Goal: Task Accomplishment & Management: Complete application form

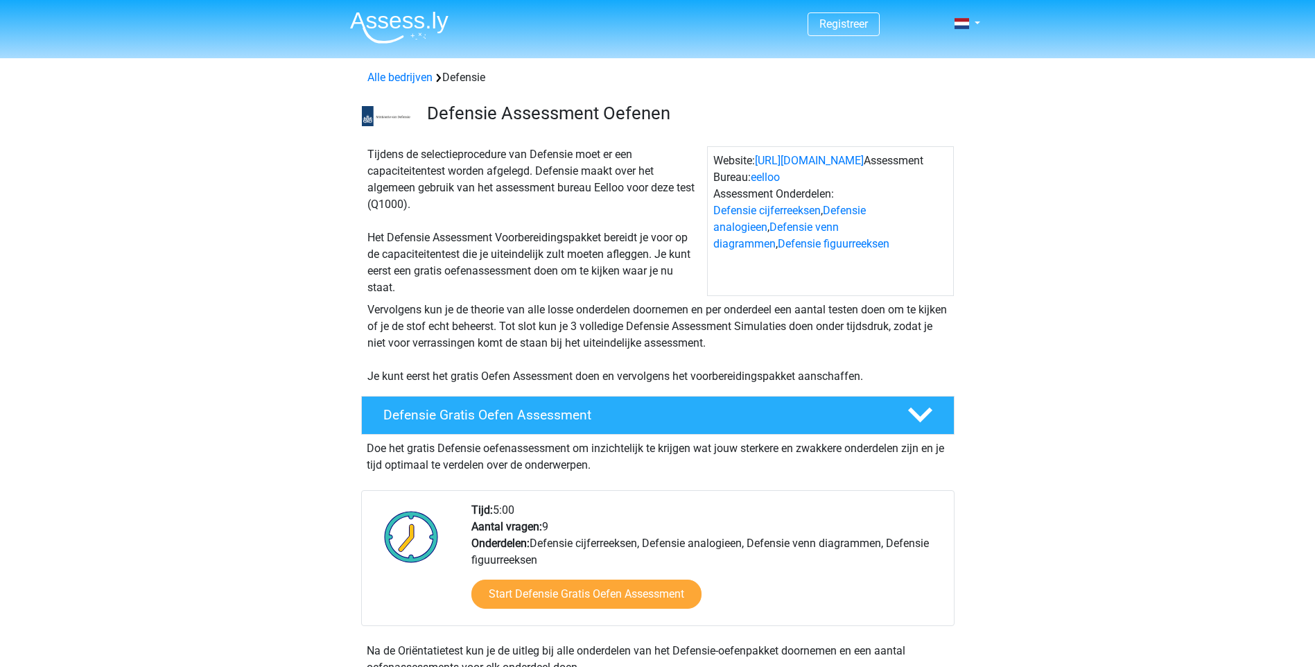
scroll to position [69, 0]
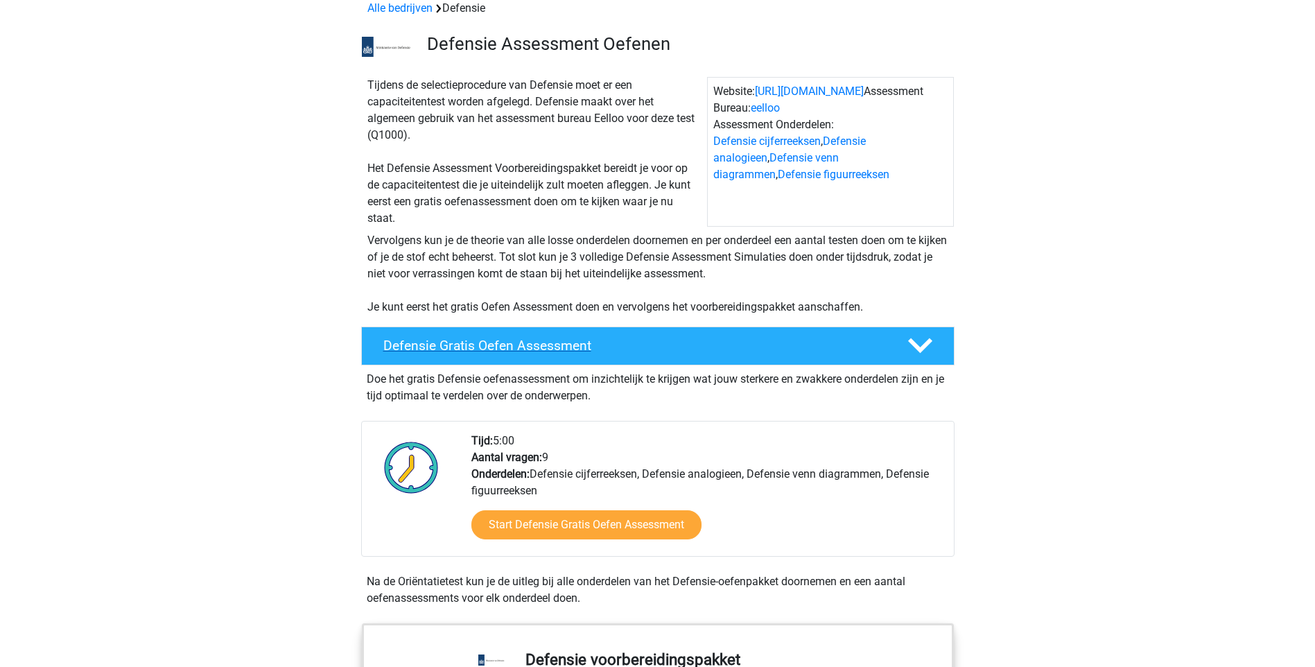
click at [914, 345] on polygon at bounding box center [920, 345] width 24 height 15
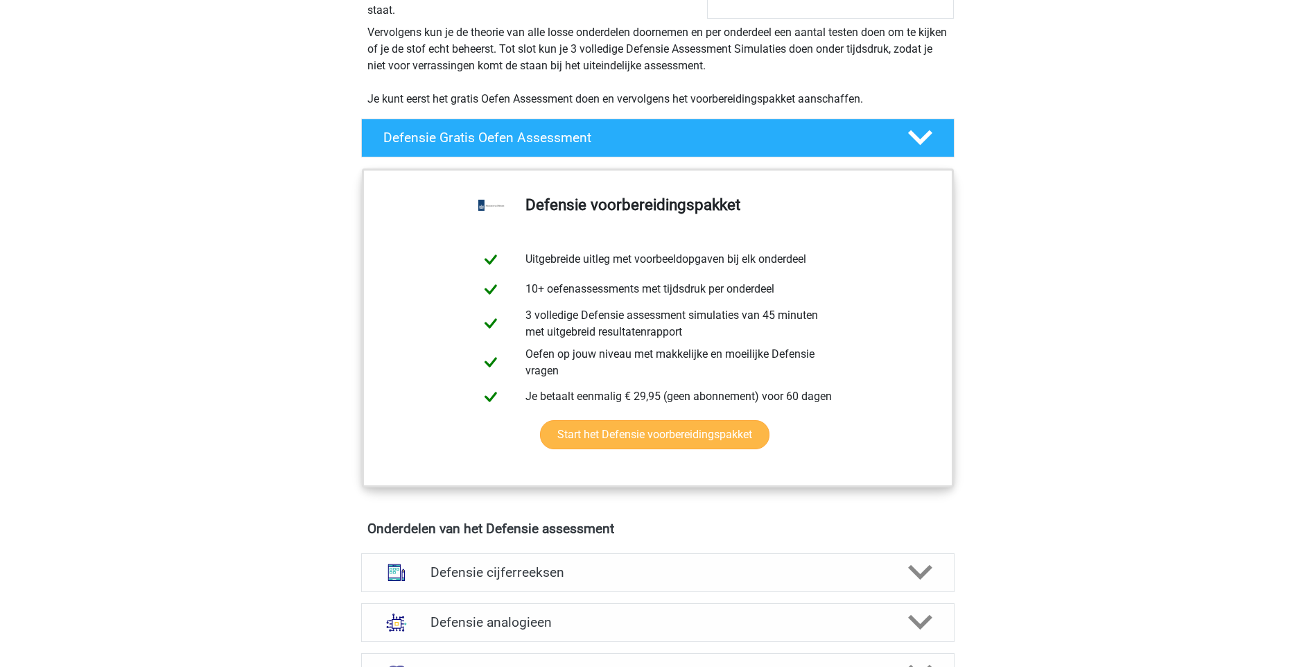
scroll to position [416, 0]
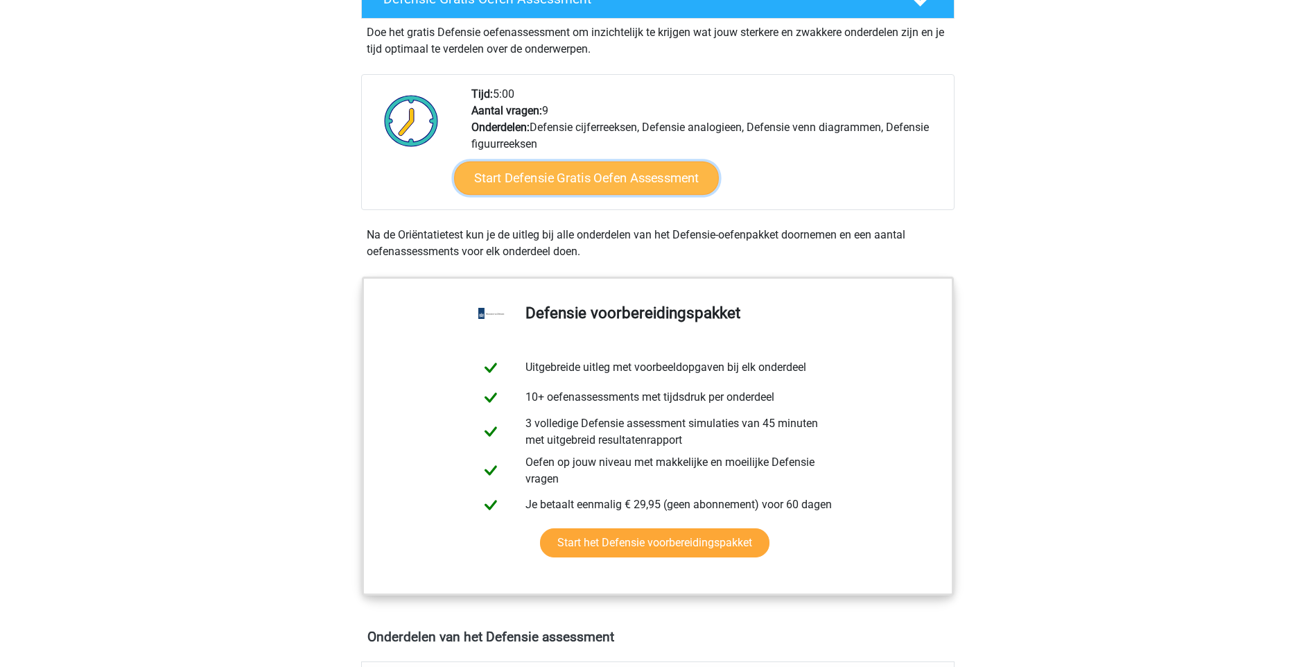
click at [663, 178] on link "Start Defensie Gratis Oefen Assessment" at bounding box center [586, 178] width 265 height 33
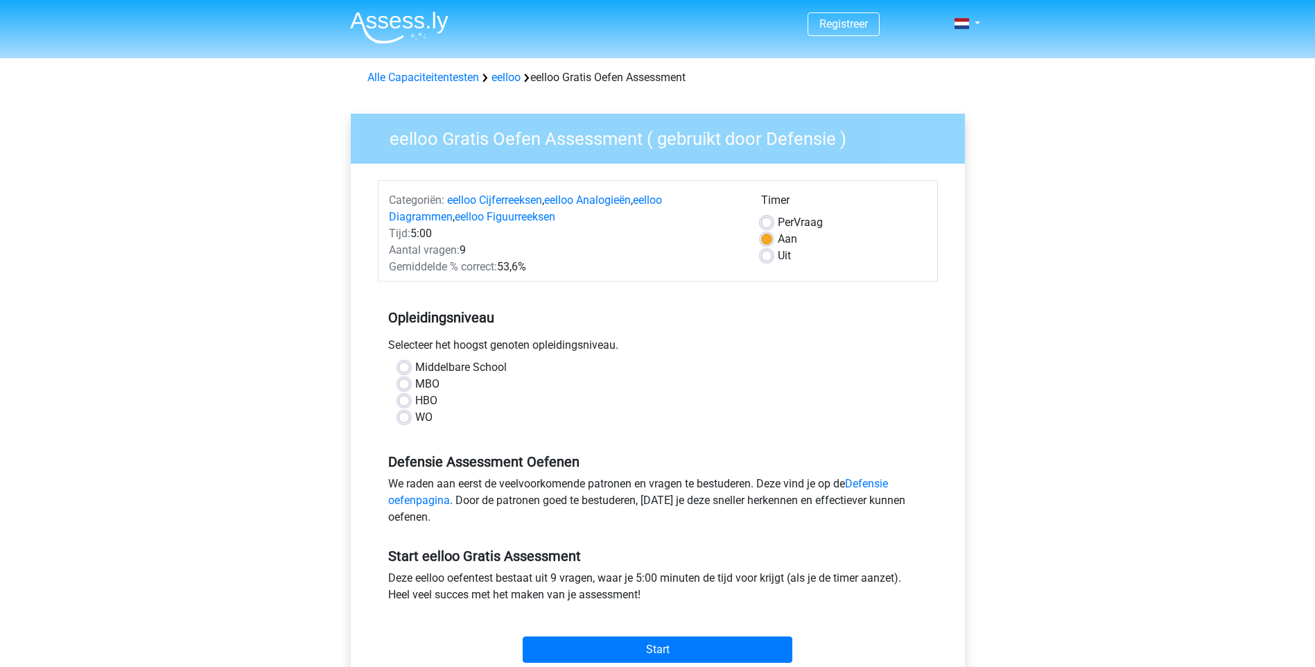
click at [415, 400] on label "HBO" at bounding box center [426, 400] width 22 height 17
click at [404, 400] on input "HBO" at bounding box center [404, 399] width 11 height 14
radio input "true"
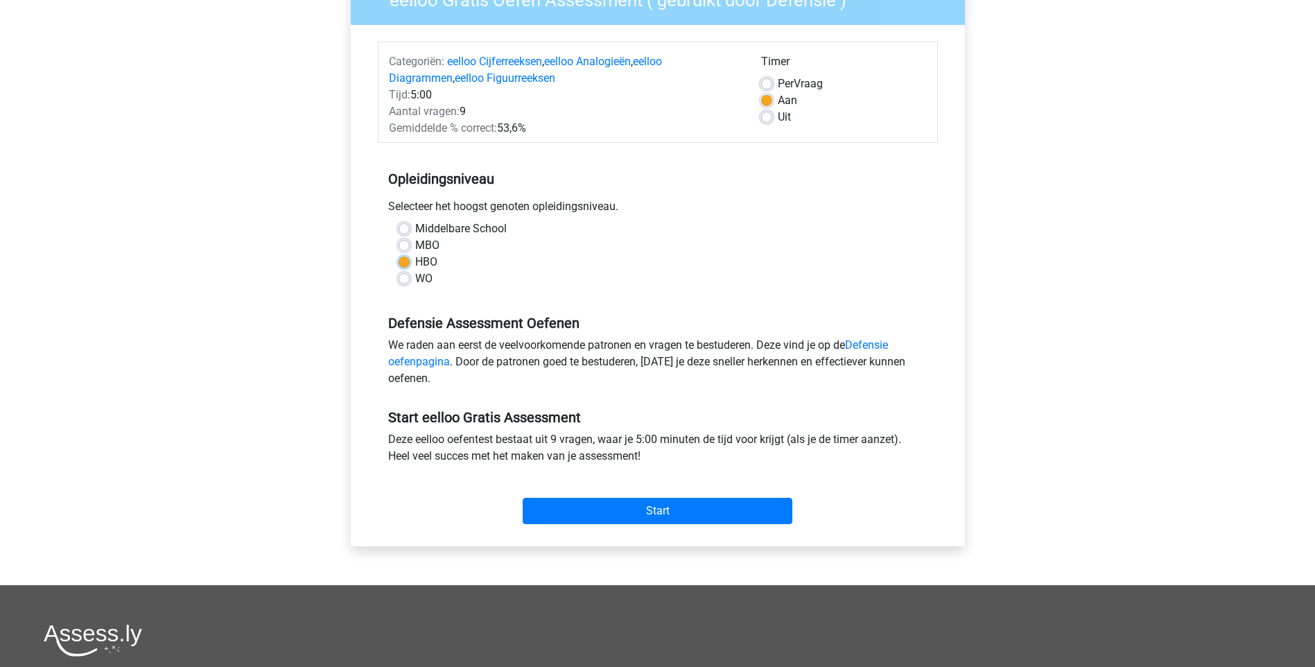
scroll to position [208, 0]
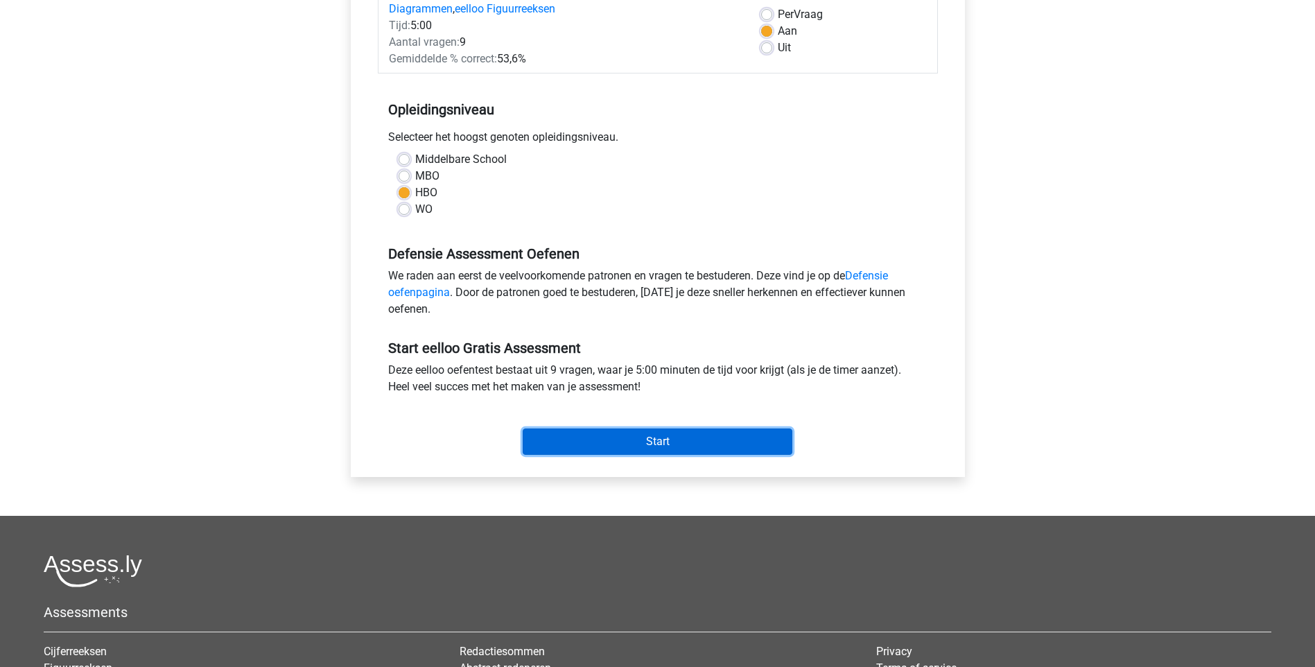
click at [571, 436] on input "Start" at bounding box center [658, 441] width 270 height 26
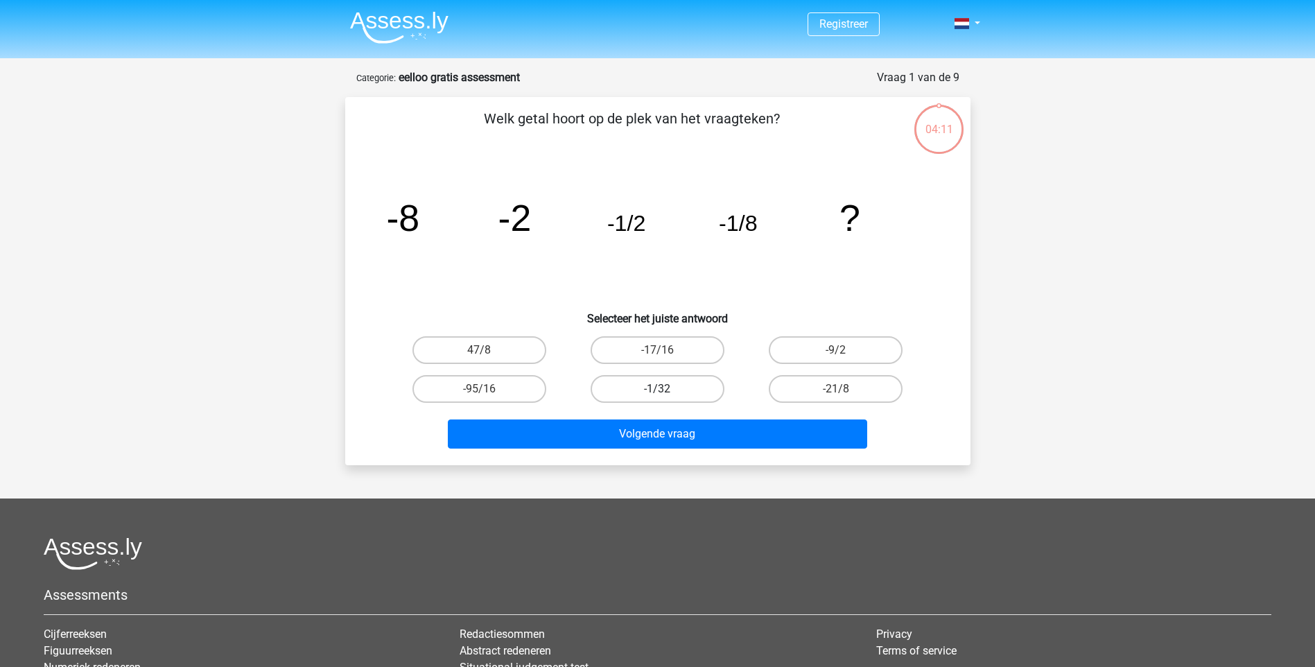
click at [639, 387] on label "-1/32" at bounding box center [658, 389] width 134 height 28
click at [657, 389] on input "-1/32" at bounding box center [661, 393] width 9 height 9
radio input "true"
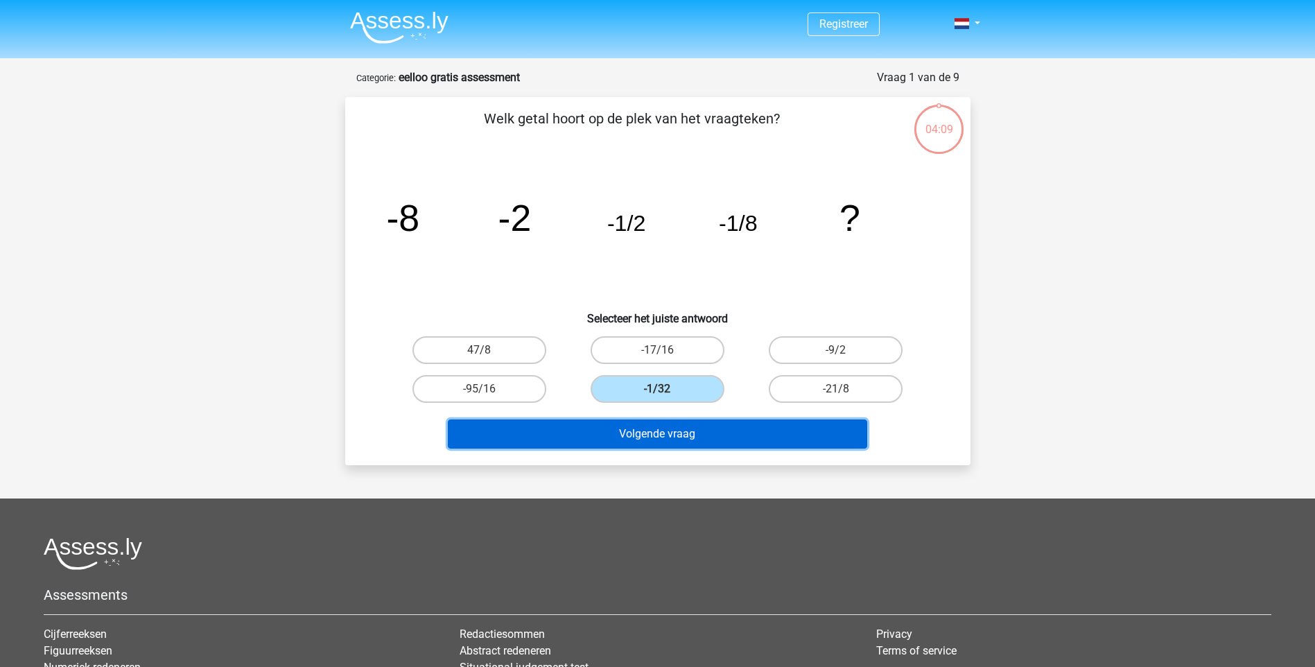
click at [635, 433] on button "Volgende vraag" at bounding box center [657, 433] width 419 height 29
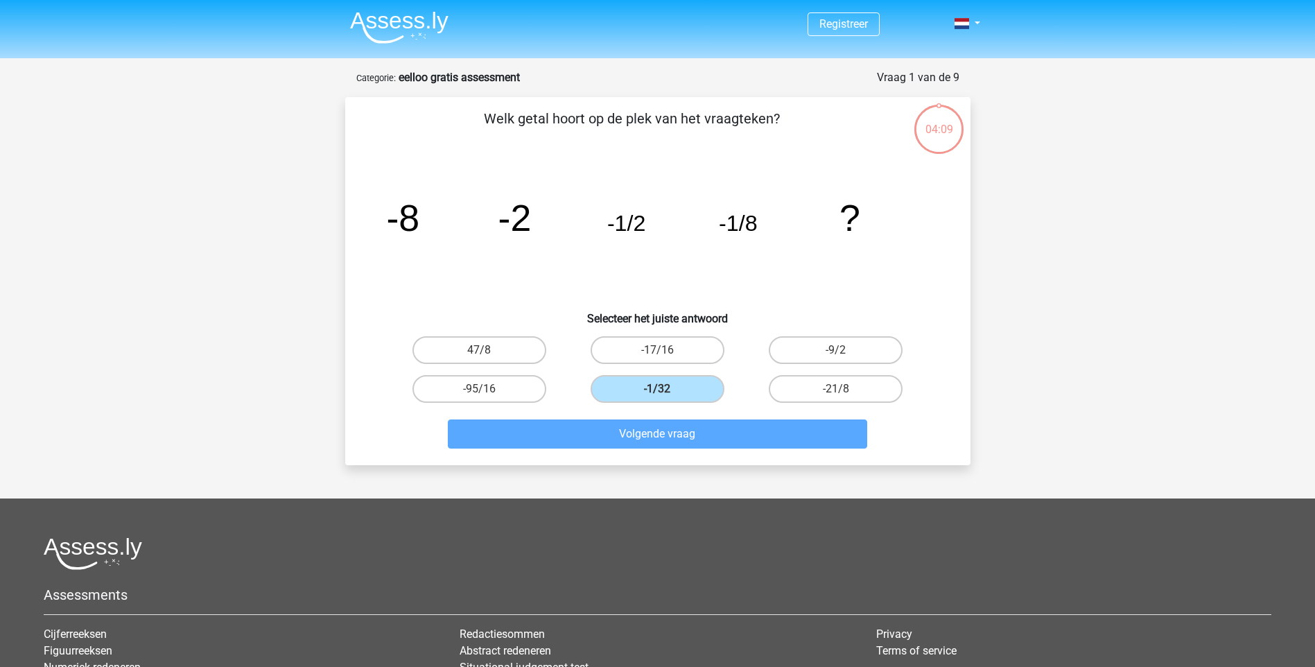
scroll to position [58, 0]
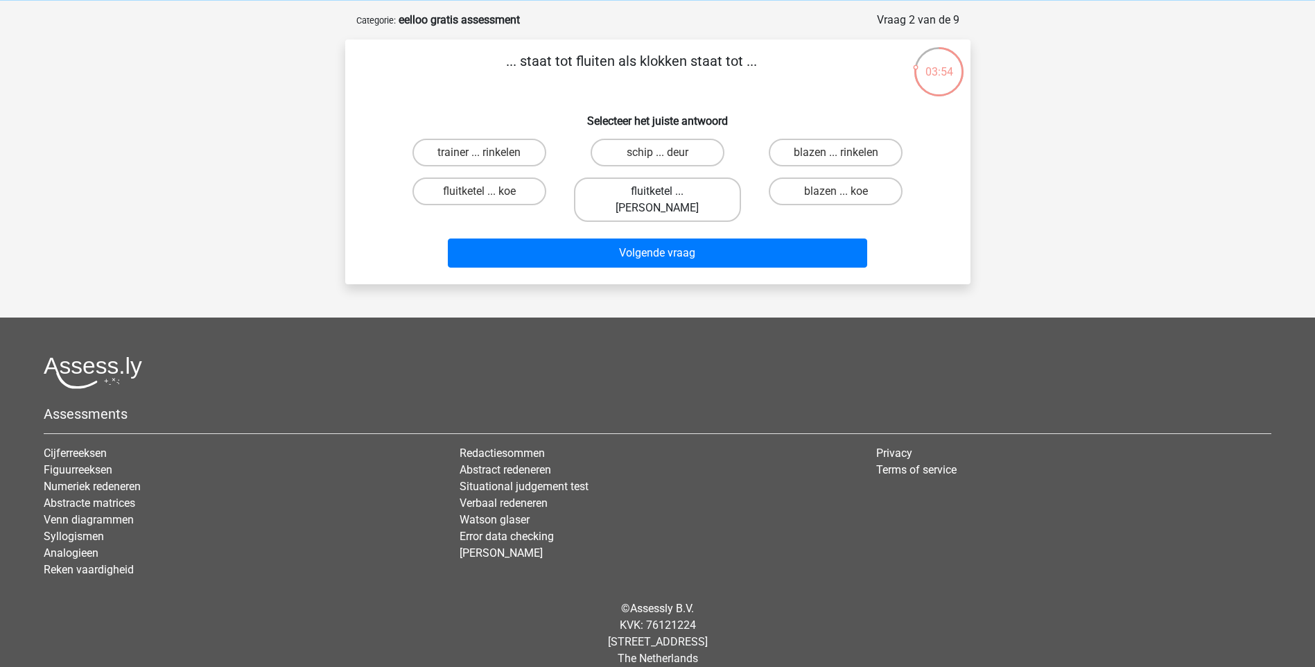
click at [655, 190] on label "fluitketel ... [PERSON_NAME]" at bounding box center [657, 200] width 167 height 44
click at [657, 191] on input "fluitketel ... [PERSON_NAME]" at bounding box center [661, 195] width 9 height 9
radio input "true"
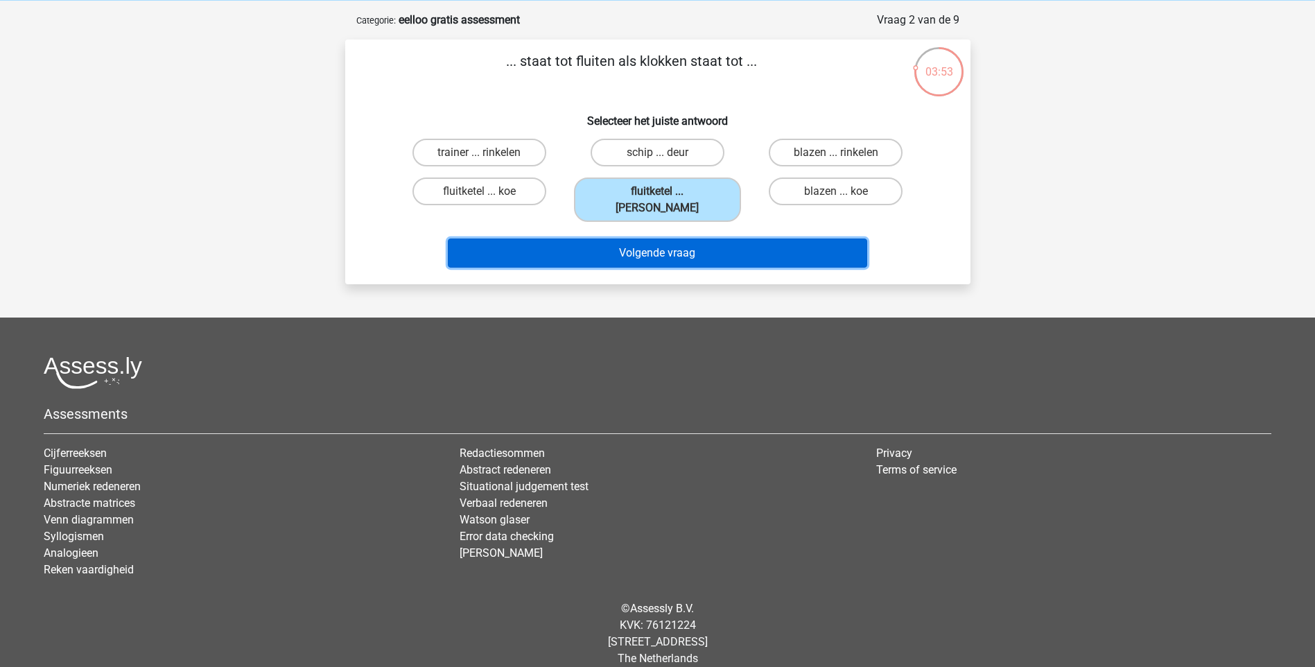
click at [651, 239] on button "Volgende vraag" at bounding box center [657, 253] width 419 height 29
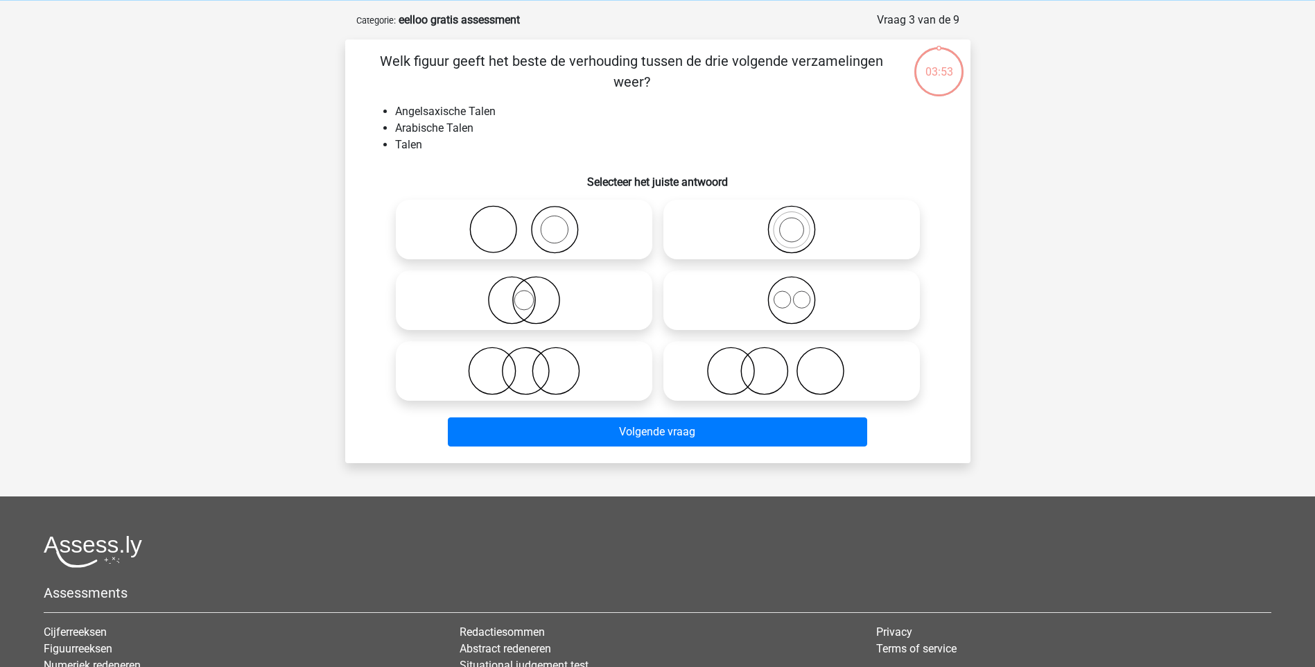
scroll to position [69, 0]
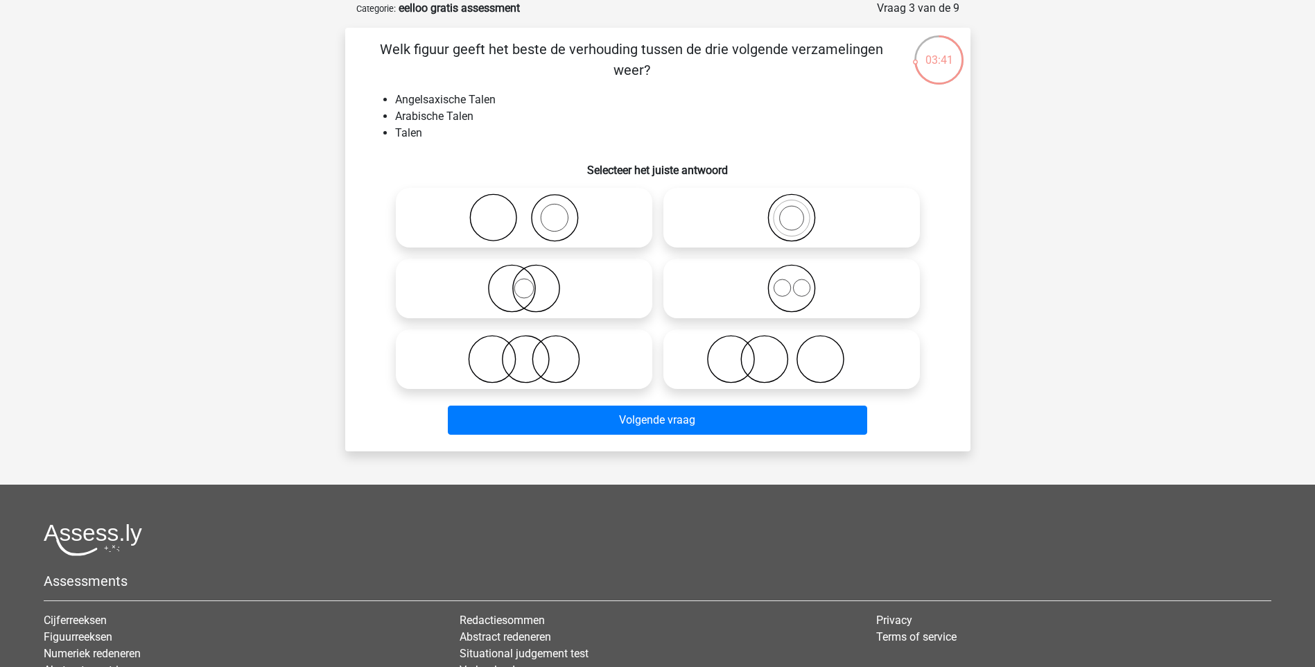
click at [546, 359] on icon at bounding box center [523, 359] width 245 height 49
click at [533, 352] on input "radio" at bounding box center [528, 347] width 9 height 9
radio input "true"
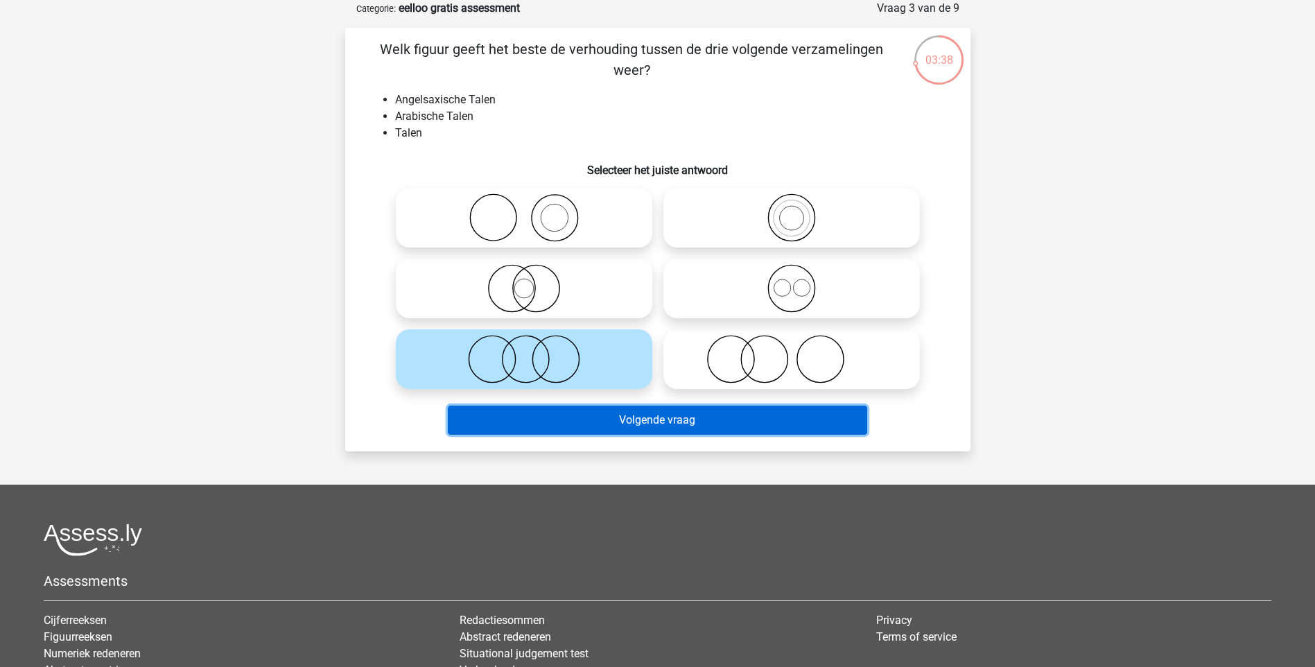
click at [595, 429] on button "Volgende vraag" at bounding box center [657, 420] width 419 height 29
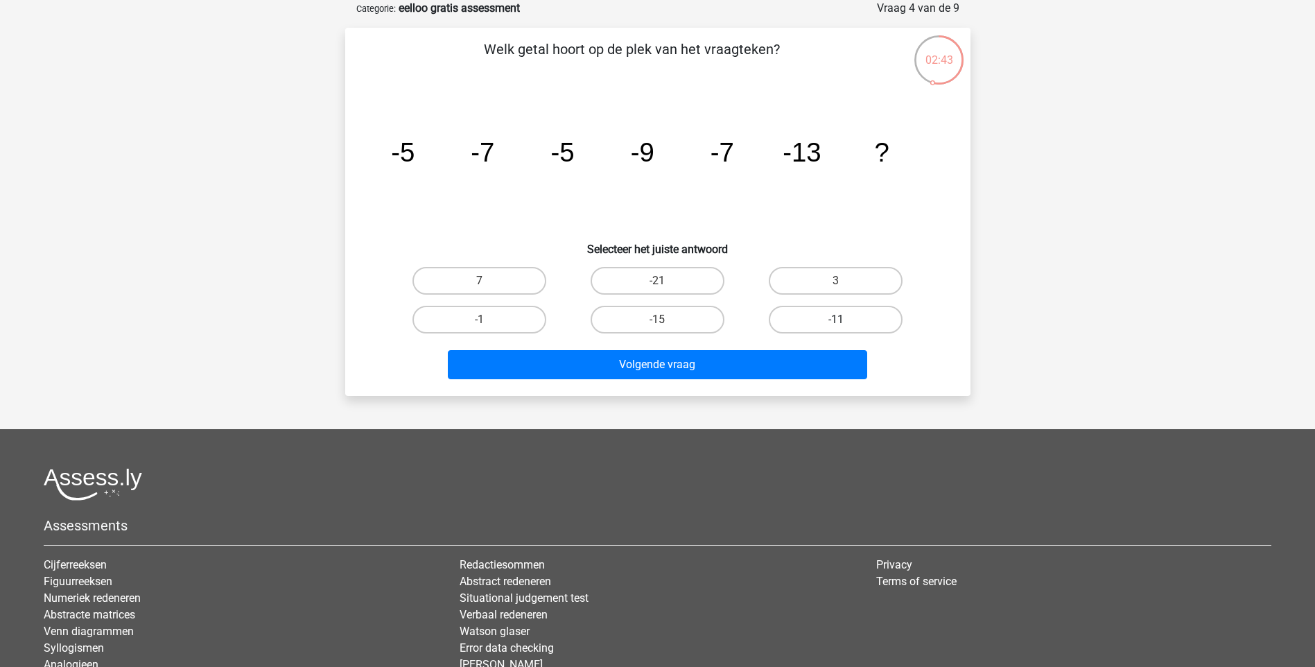
click at [813, 318] on label "-11" at bounding box center [836, 320] width 134 height 28
click at [836, 320] on input "-11" at bounding box center [840, 324] width 9 height 9
radio input "true"
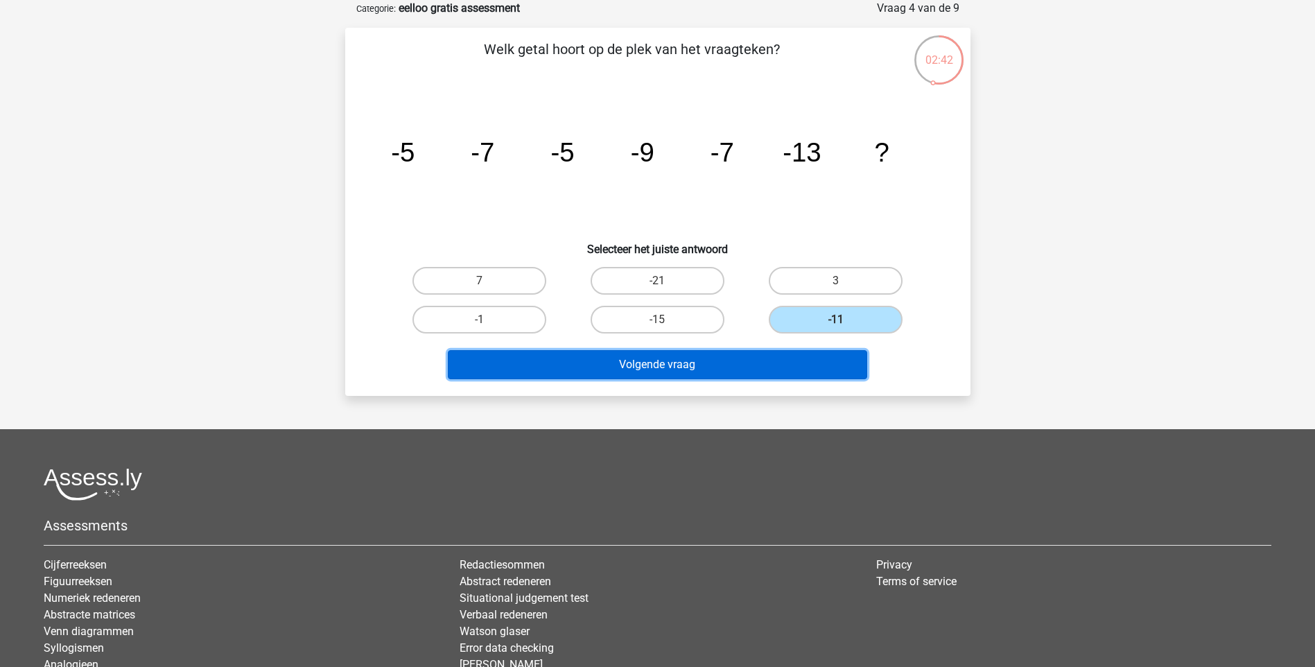
click at [779, 354] on button "Volgende vraag" at bounding box center [657, 364] width 419 height 29
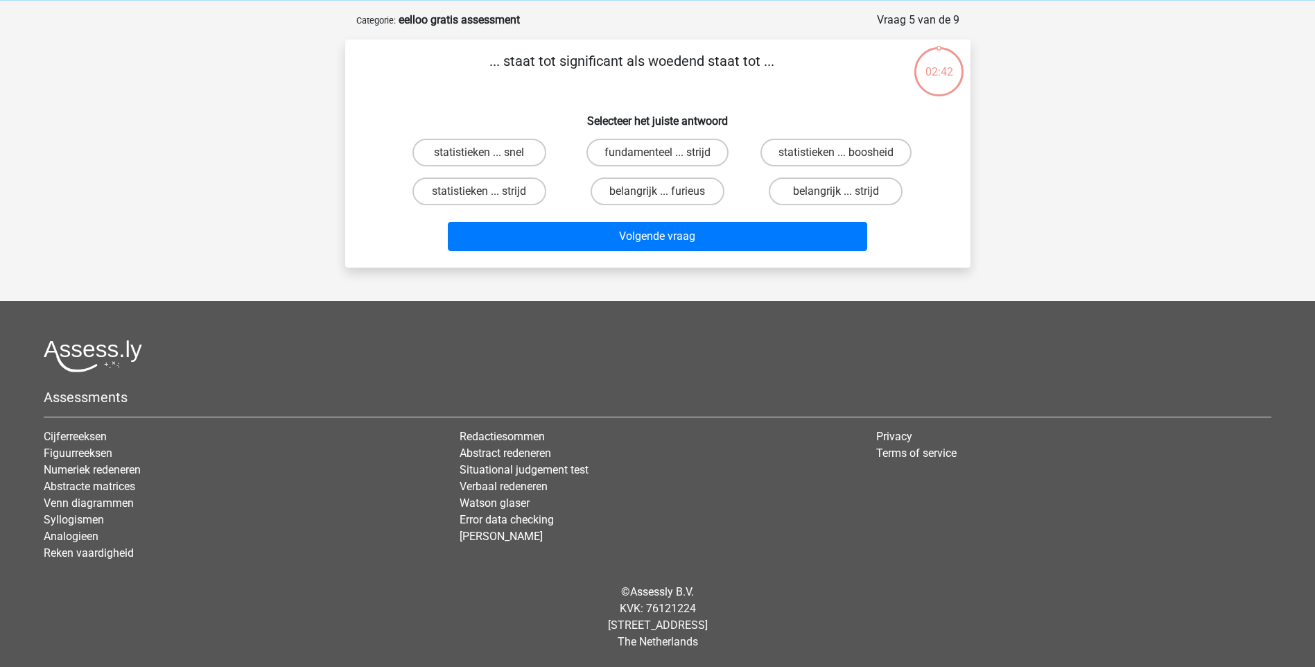
scroll to position [58, 0]
click at [636, 196] on label "belangrijk ... furieus" at bounding box center [658, 192] width 134 height 28
click at [657, 196] on input "belangrijk ... furieus" at bounding box center [661, 195] width 9 height 9
radio input "true"
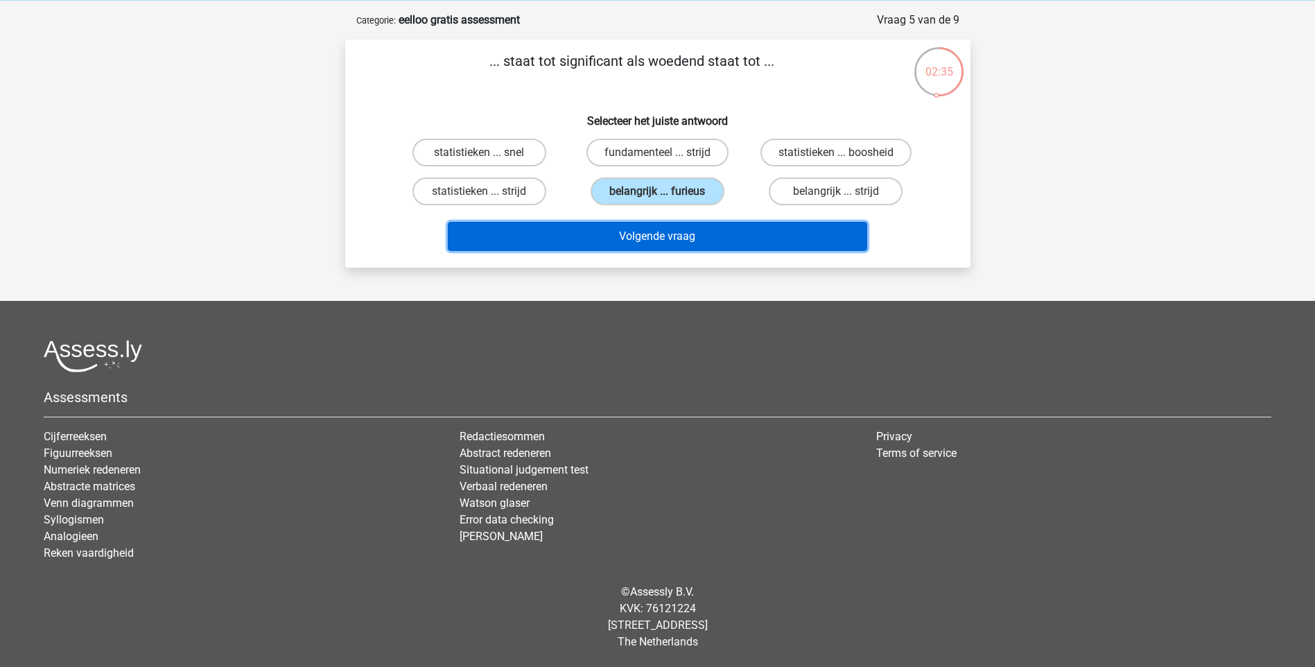
click at [647, 242] on button "Volgende vraag" at bounding box center [657, 236] width 419 height 29
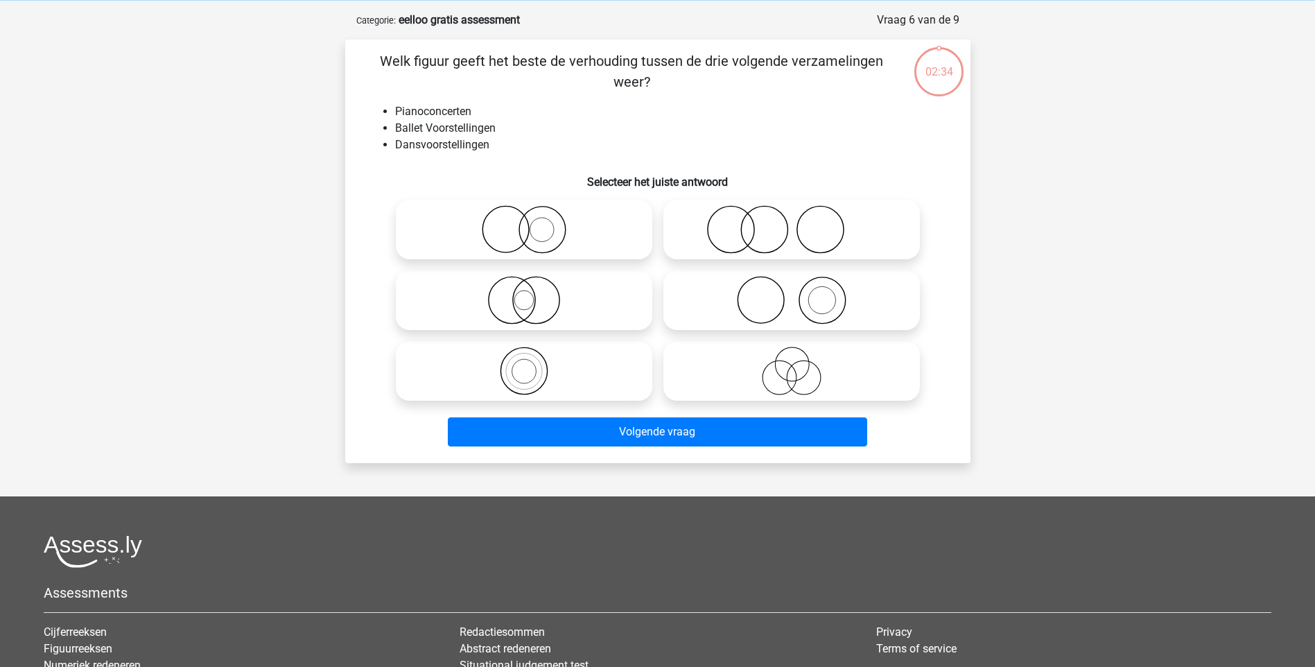
scroll to position [69, 0]
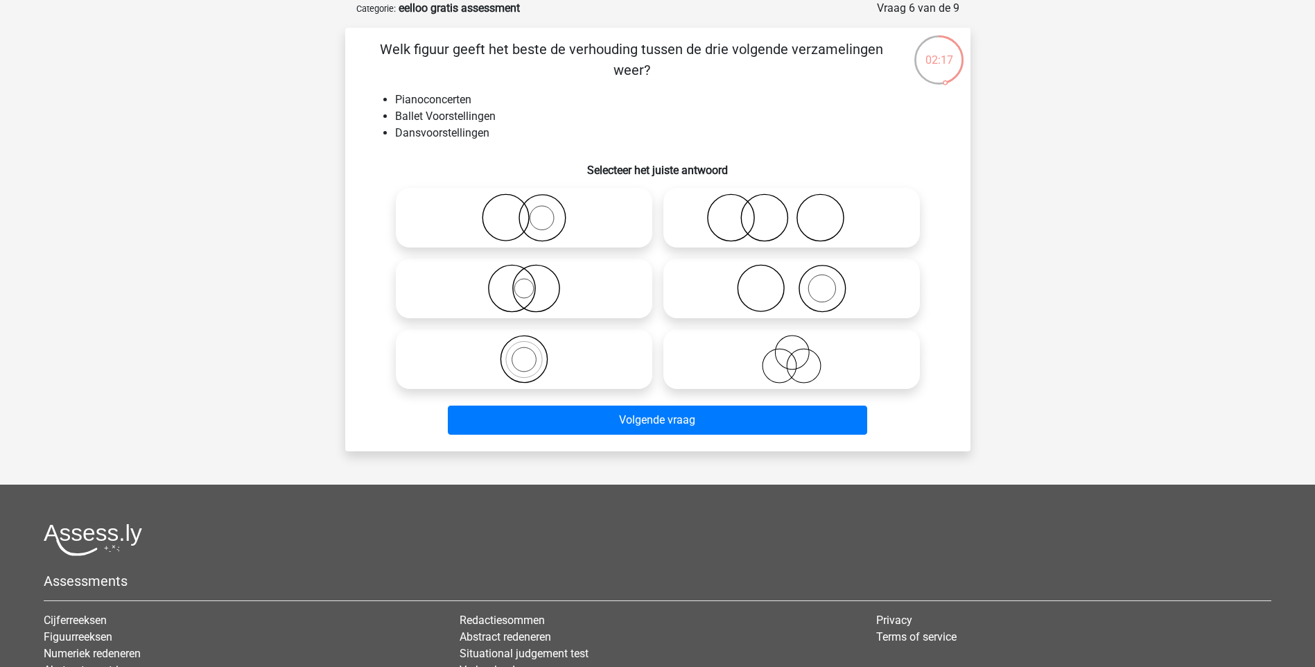
click at [812, 364] on icon at bounding box center [791, 359] width 245 height 49
click at [801, 352] on input "radio" at bounding box center [796, 347] width 9 height 9
radio input "true"
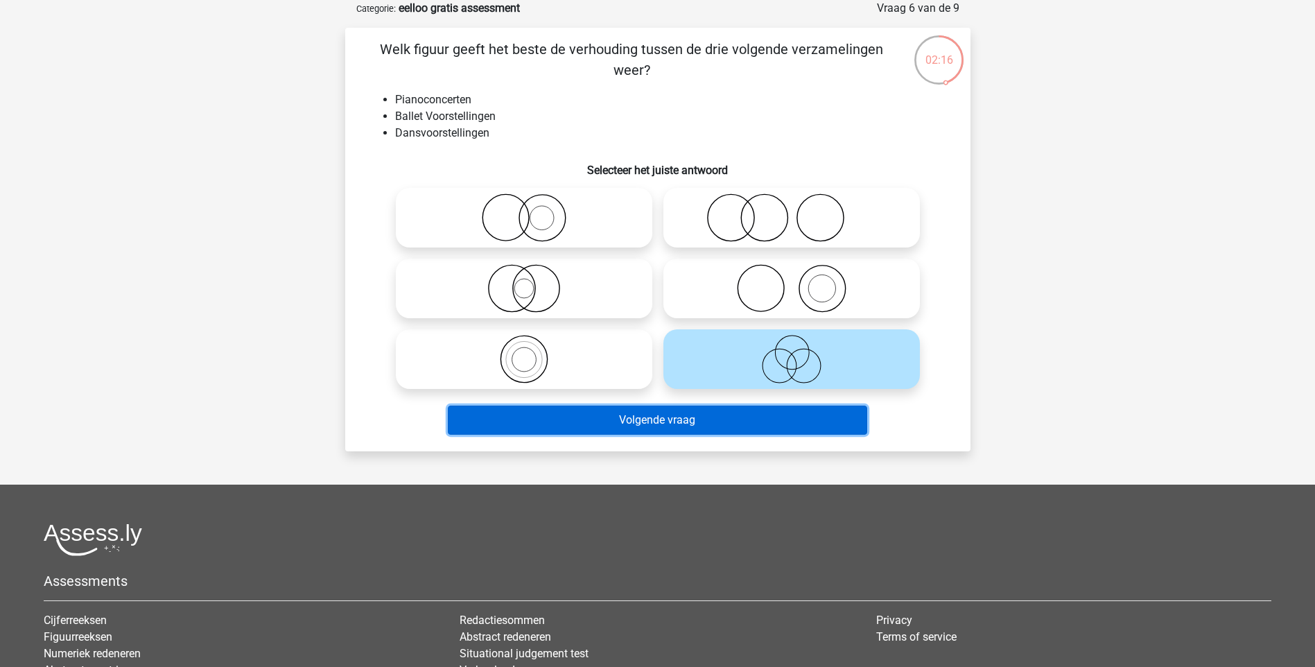
click at [789, 413] on button "Volgende vraag" at bounding box center [657, 420] width 419 height 29
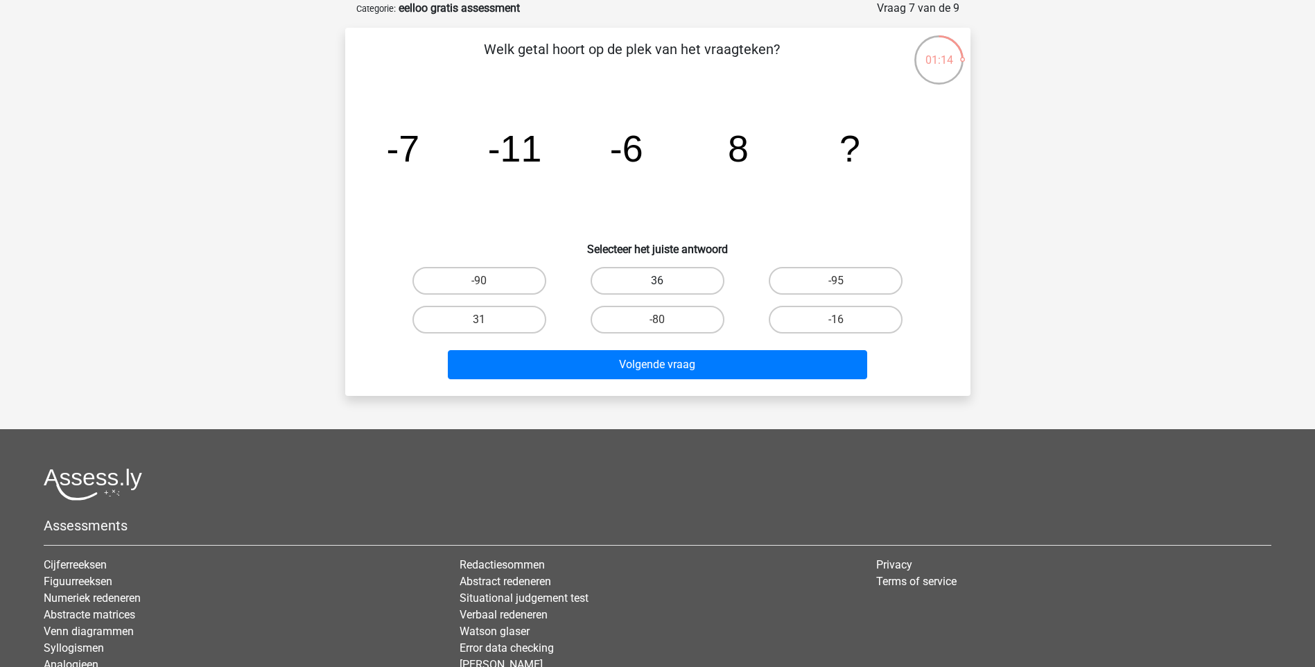
click at [641, 286] on label "36" at bounding box center [658, 281] width 134 height 28
click at [657, 286] on input "36" at bounding box center [661, 285] width 9 height 9
radio input "true"
click at [831, 327] on label "-16" at bounding box center [836, 320] width 134 height 28
click at [836, 327] on input "-16" at bounding box center [840, 324] width 9 height 9
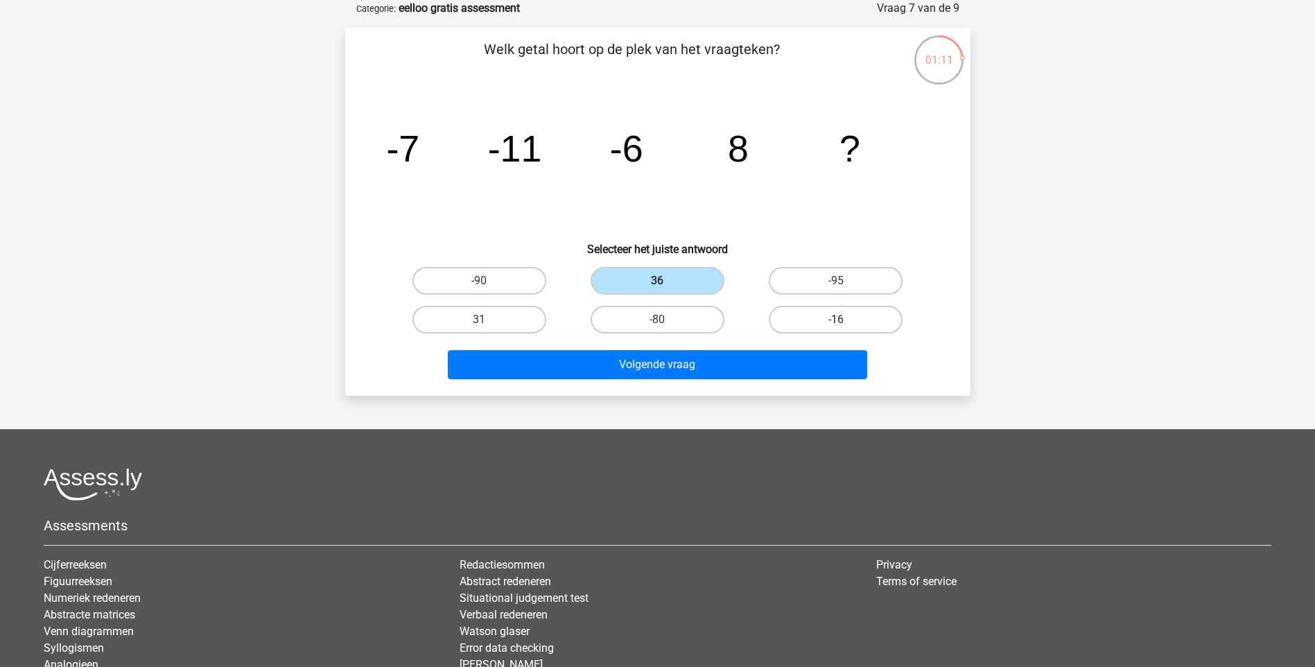
radio input "true"
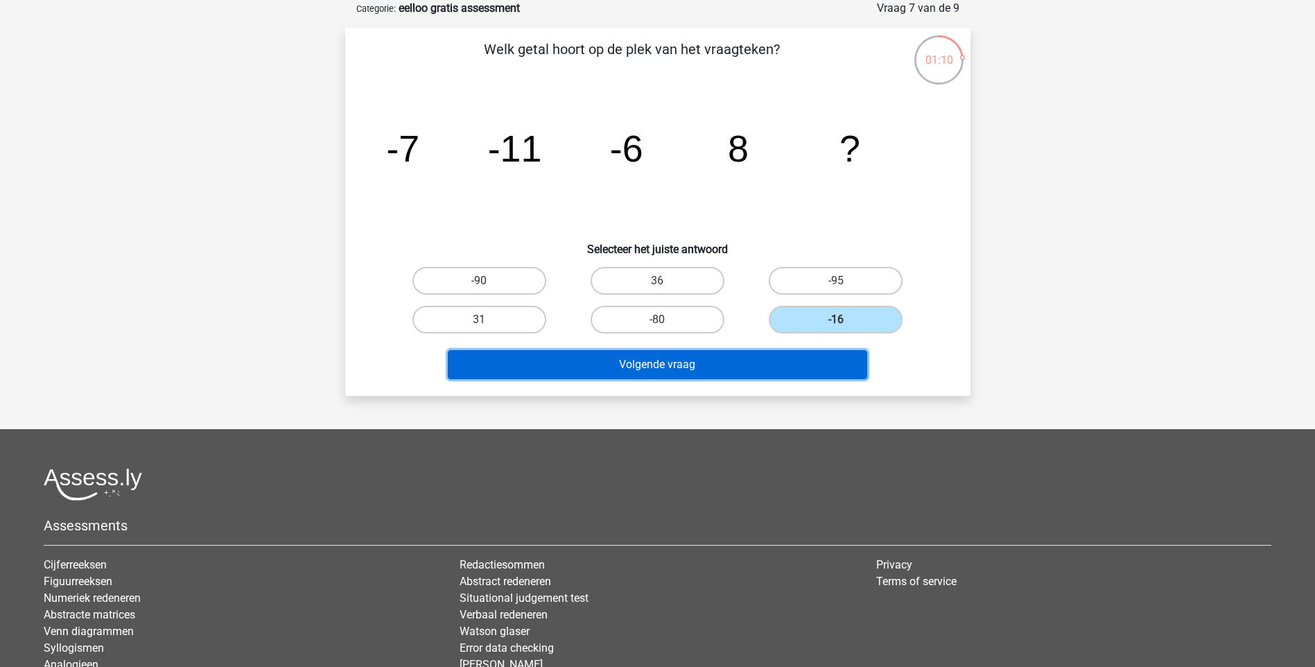
click at [725, 363] on button "Volgende vraag" at bounding box center [657, 364] width 419 height 29
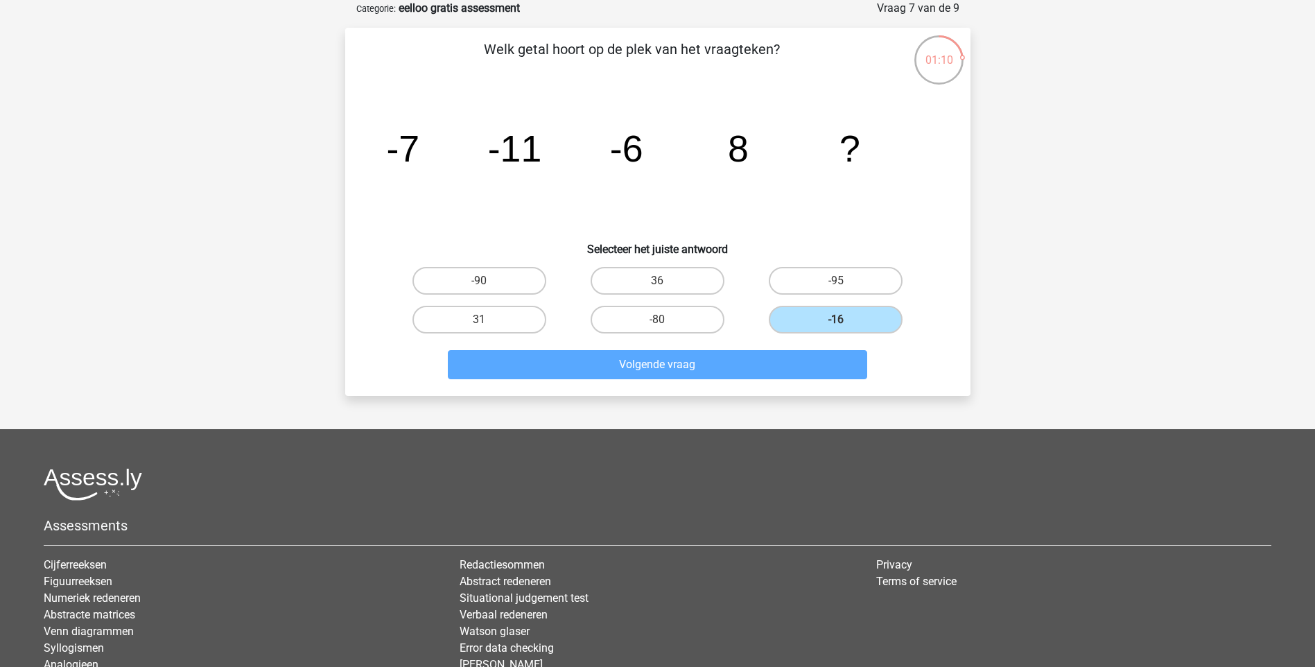
scroll to position [58, 0]
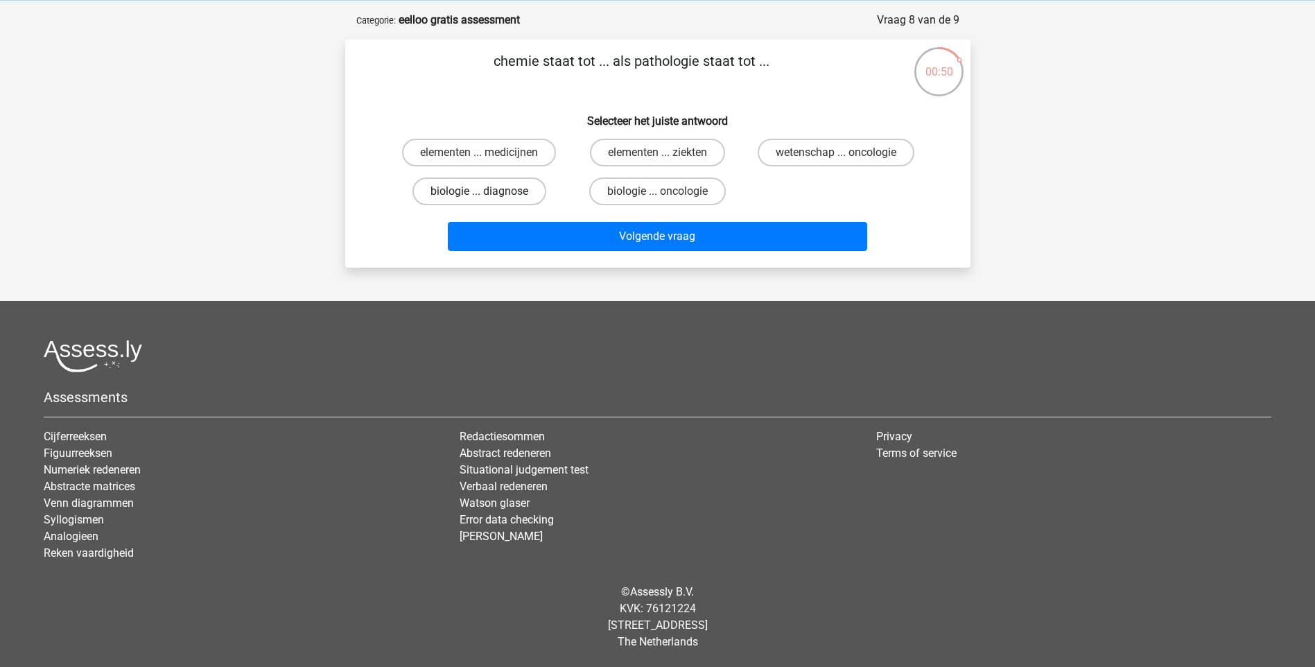
click at [508, 199] on label "biologie ... diagnose" at bounding box center [480, 192] width 134 height 28
click at [488, 199] on input "biologie ... diagnose" at bounding box center [483, 195] width 9 height 9
radio input "true"
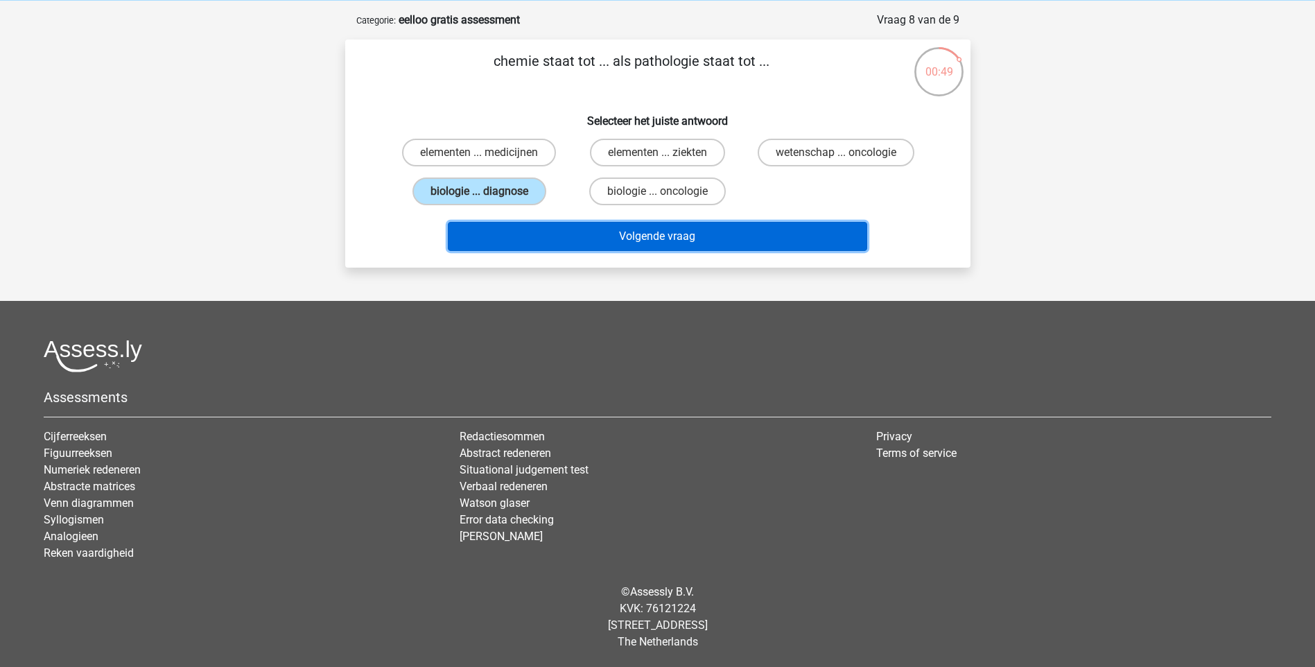
click at [531, 232] on button "Volgende vraag" at bounding box center [657, 236] width 419 height 29
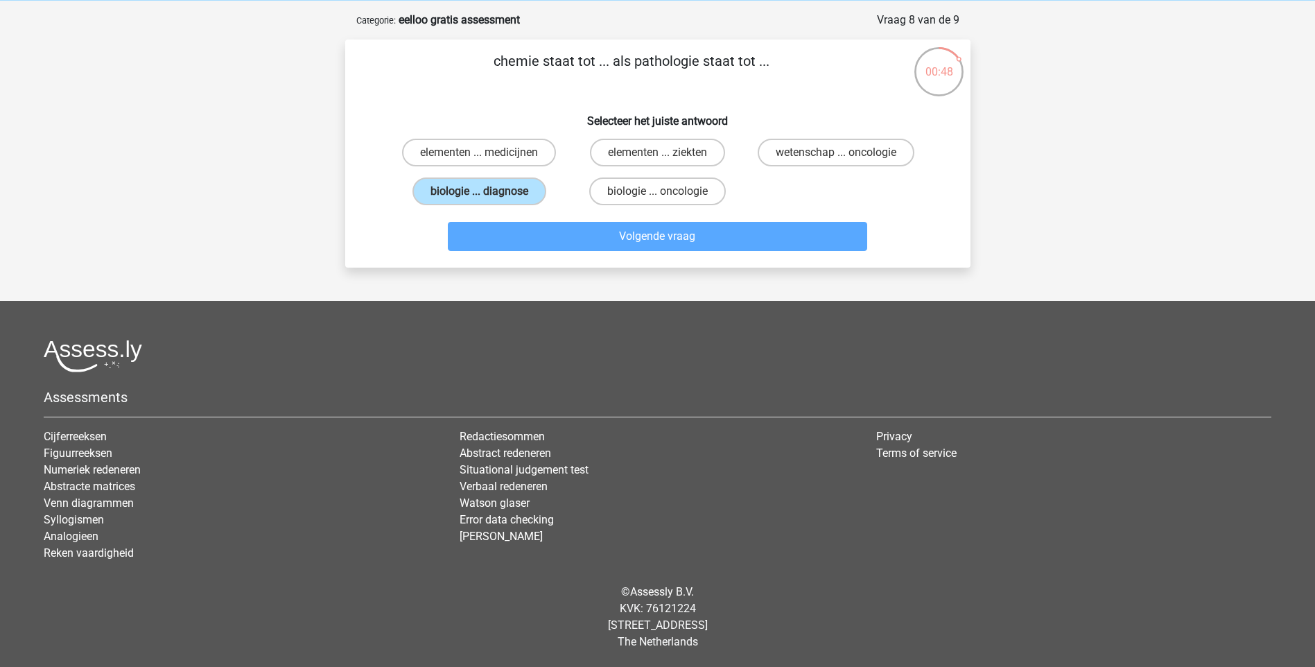
scroll to position [69, 0]
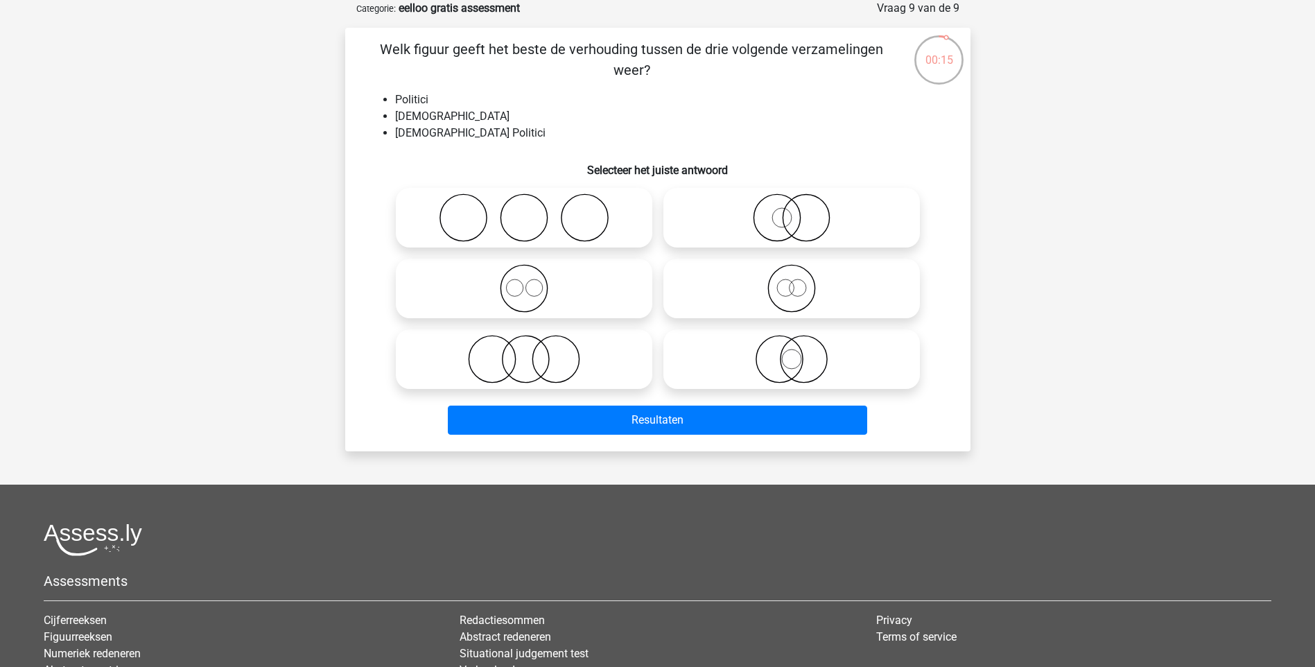
click at [848, 300] on icon at bounding box center [791, 288] width 245 height 49
click at [801, 282] on input "radio" at bounding box center [796, 276] width 9 height 9
radio input "true"
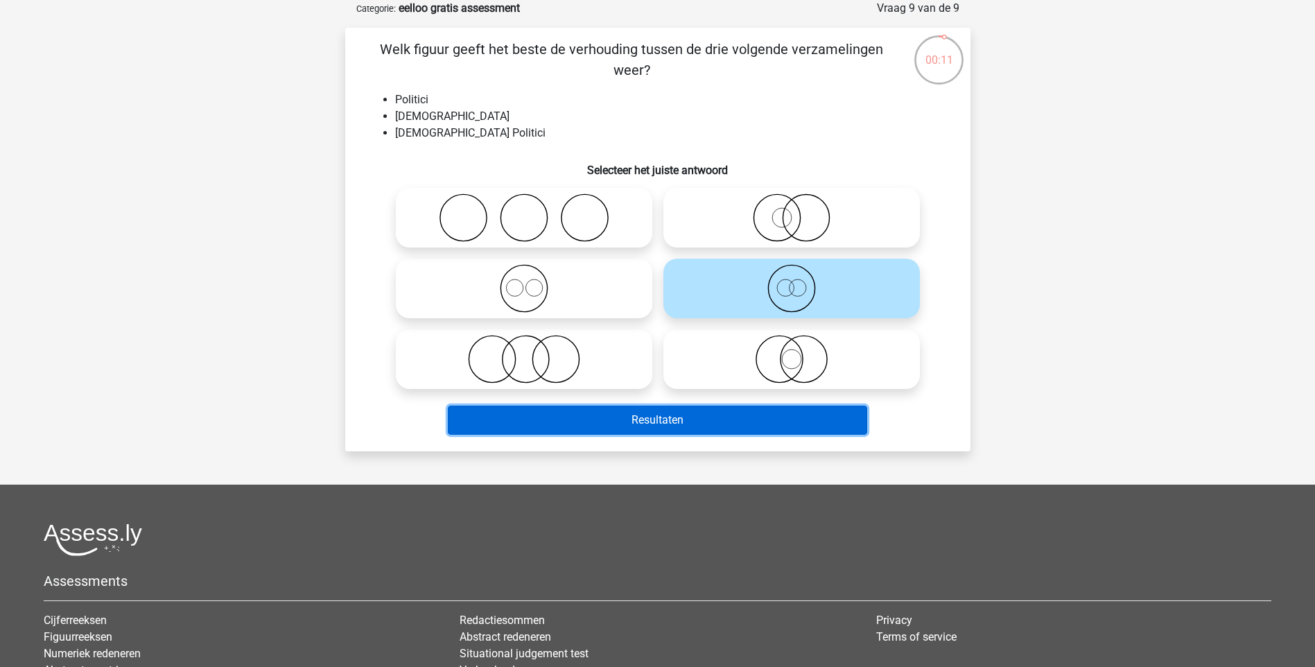
click at [774, 419] on button "Resultaten" at bounding box center [657, 420] width 419 height 29
